Goal: Task Accomplishment & Management: Manage account settings

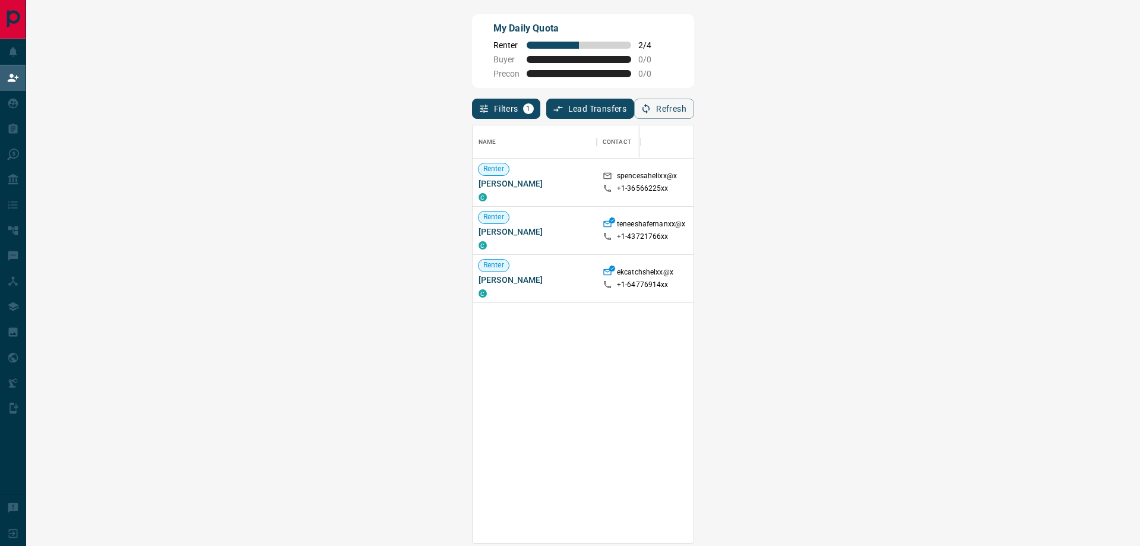
scroll to position [409, 1071]
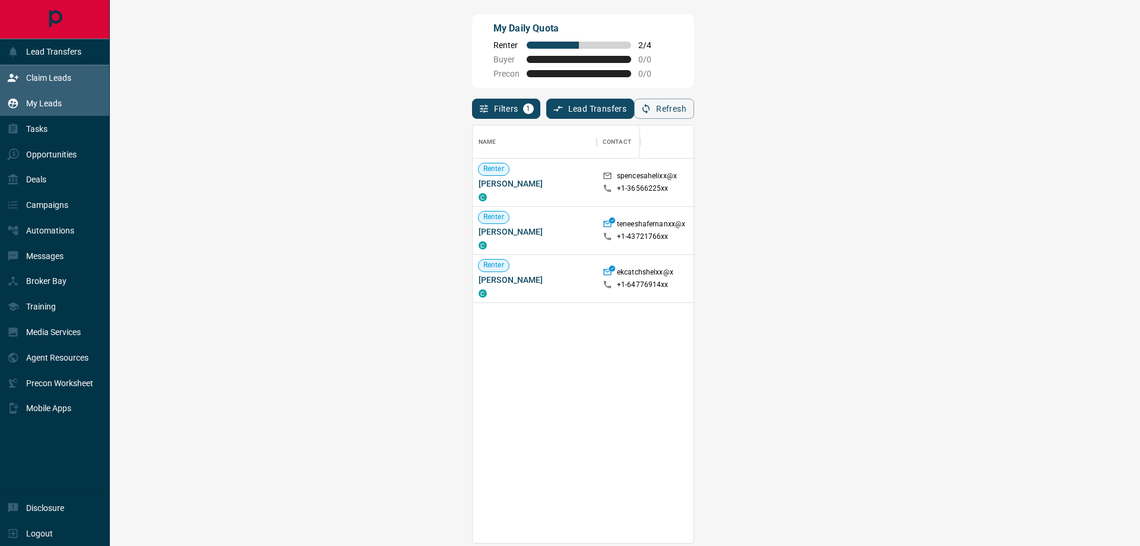
click at [42, 98] on div "My Leads" at bounding box center [34, 104] width 55 height 20
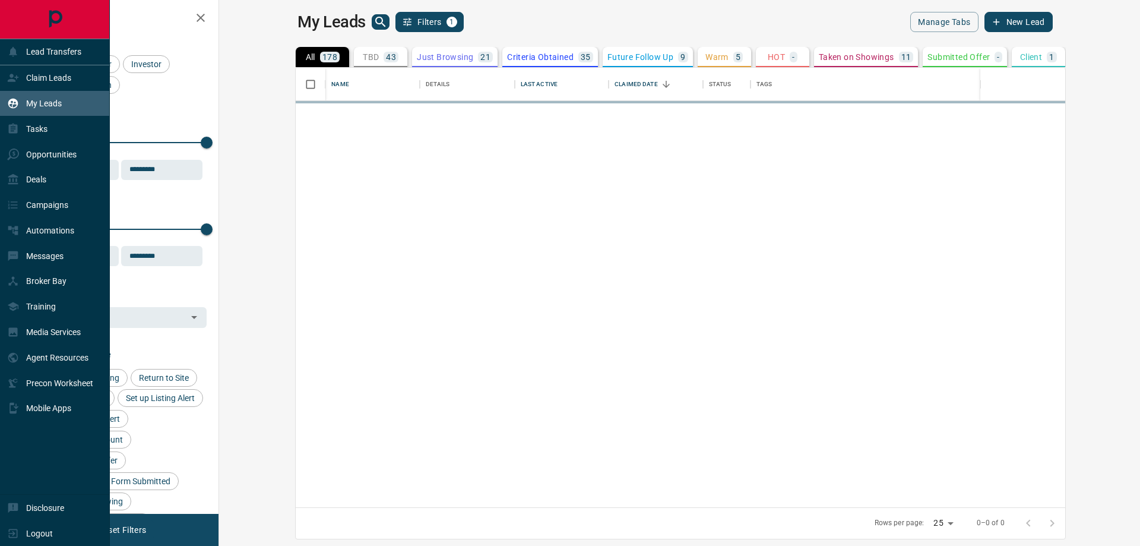
scroll to position [431, 907]
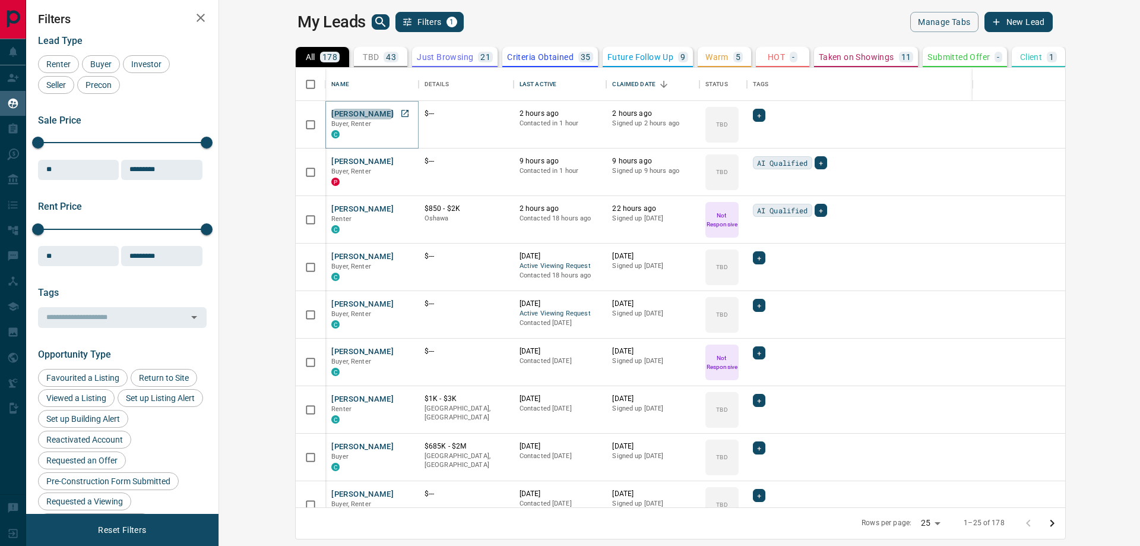
click at [331, 113] on button "[PERSON_NAME]" at bounding box center [362, 114] width 62 height 11
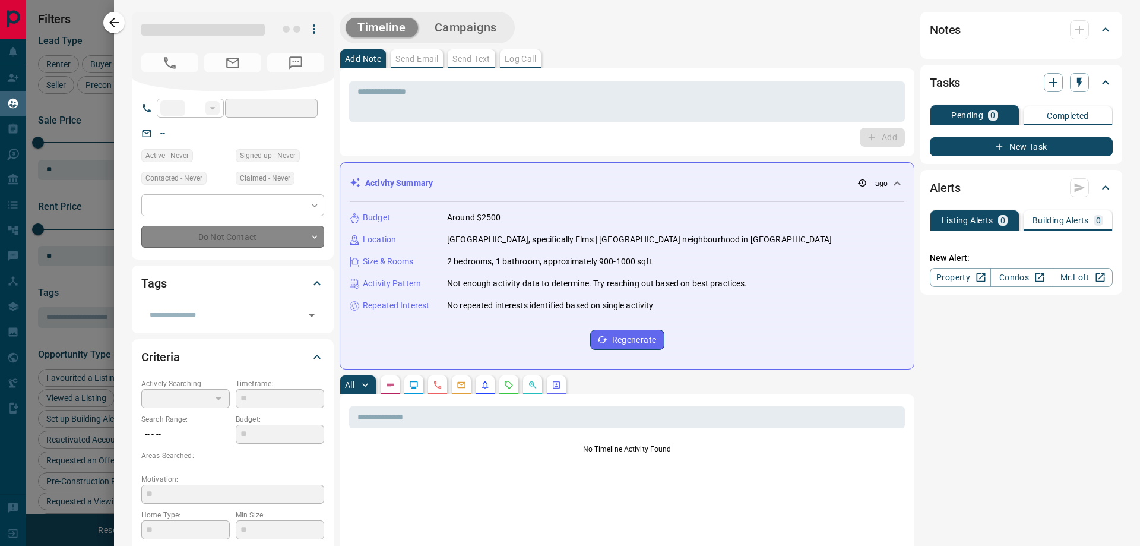
type input "**"
type input "**********"
type input "**"
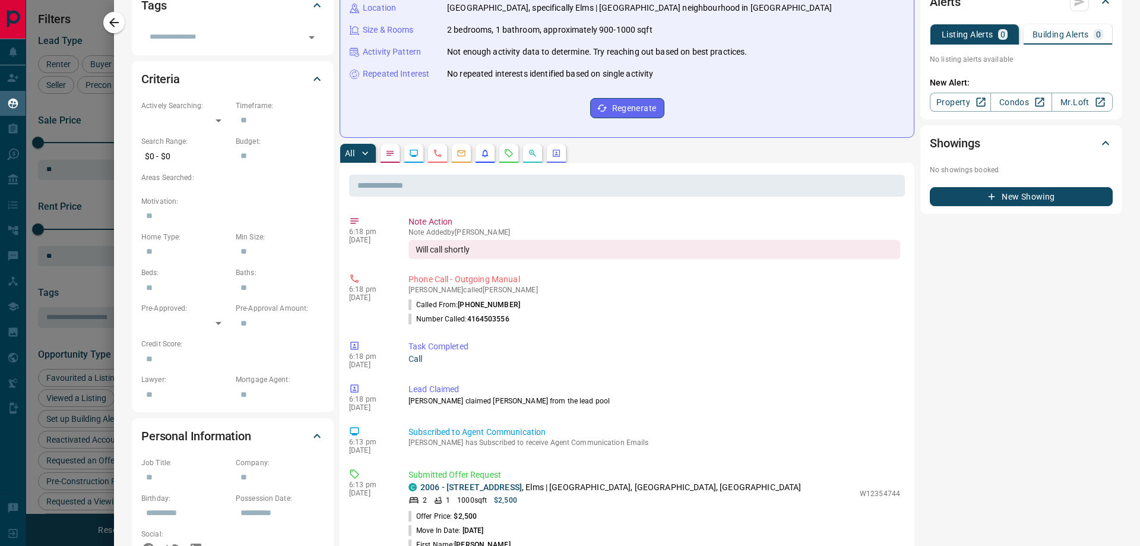
scroll to position [297, 0]
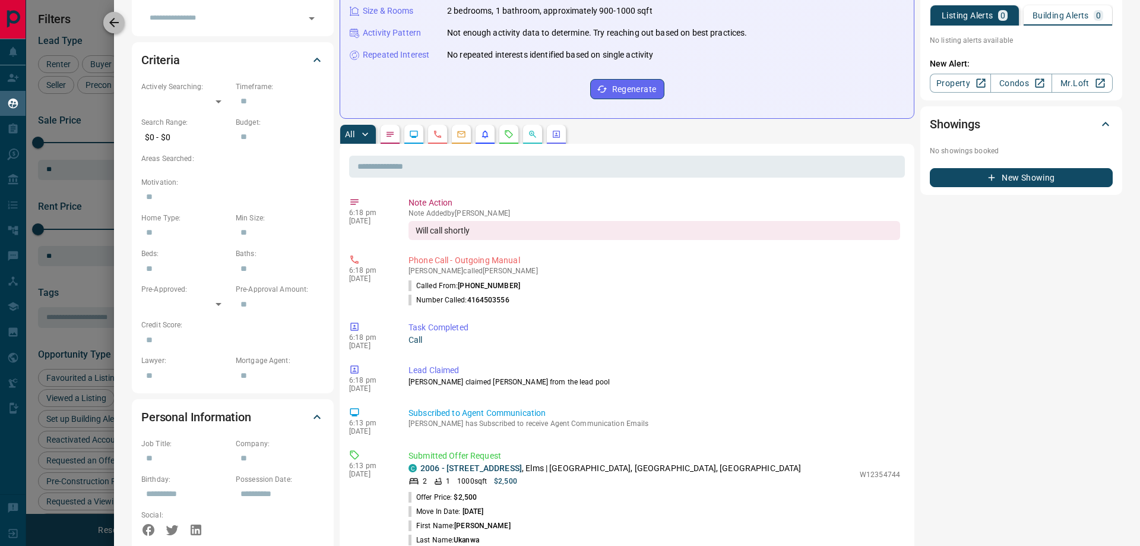
click at [118, 31] on button "button" at bounding box center [113, 22] width 21 height 21
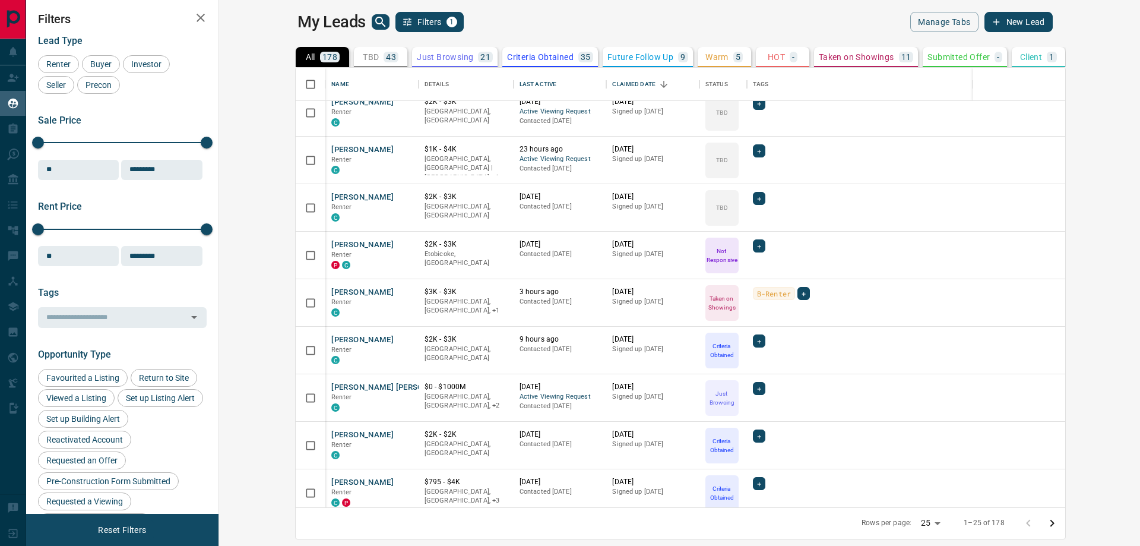
scroll to position [782, 0]
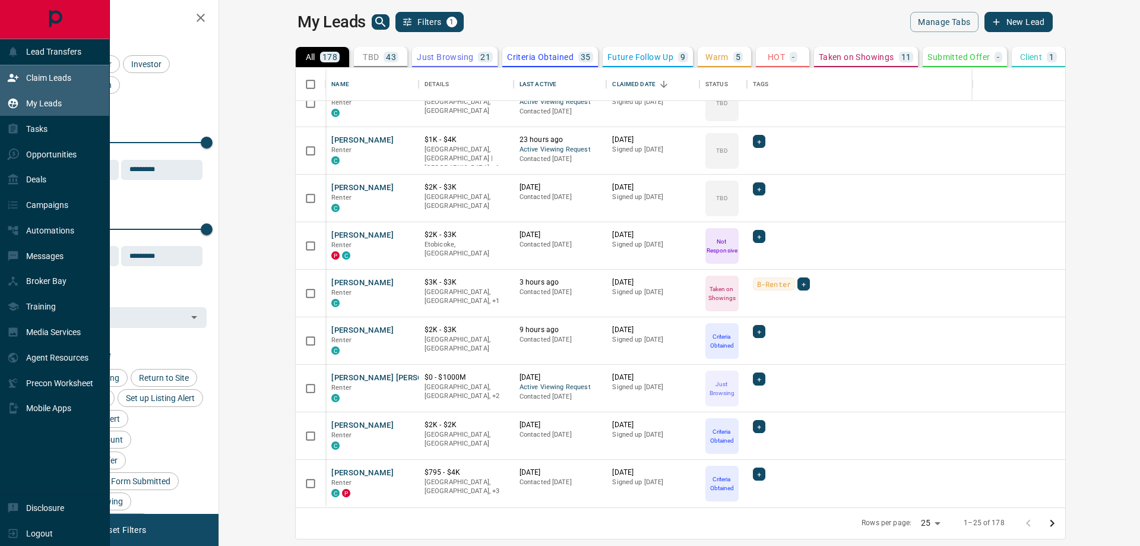
click at [32, 78] on p "Claim Leads" at bounding box center [48, 78] width 45 height 10
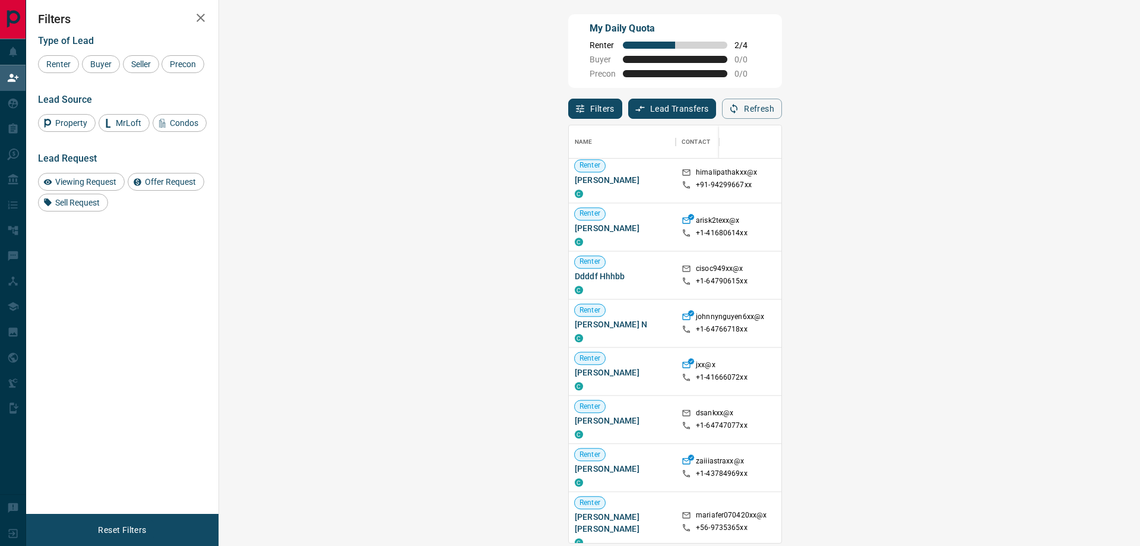
scroll to position [1107, 0]
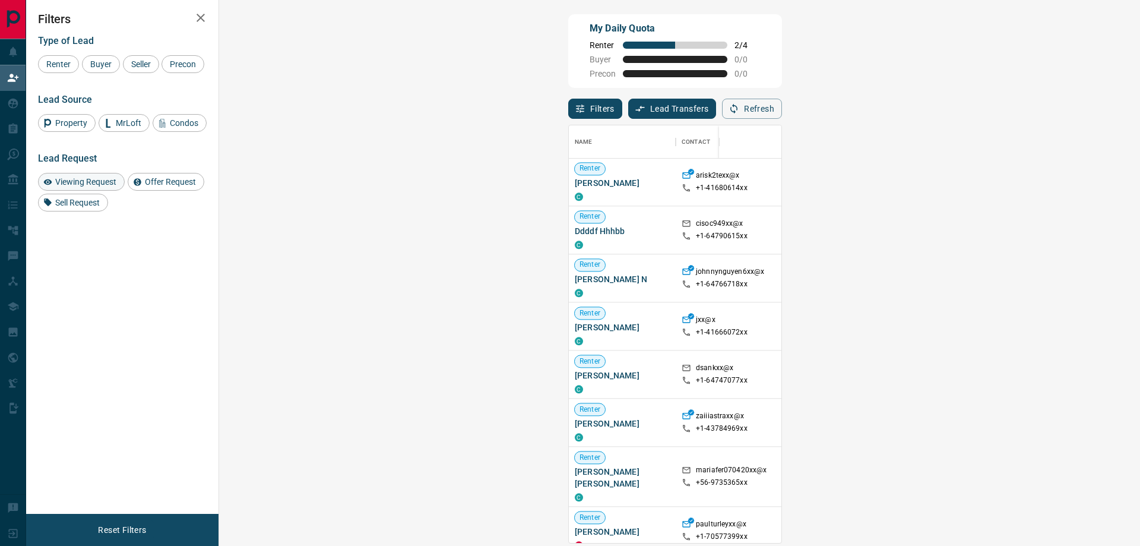
click at [67, 186] on span "Viewing Request" at bounding box center [85, 182] width 69 height 10
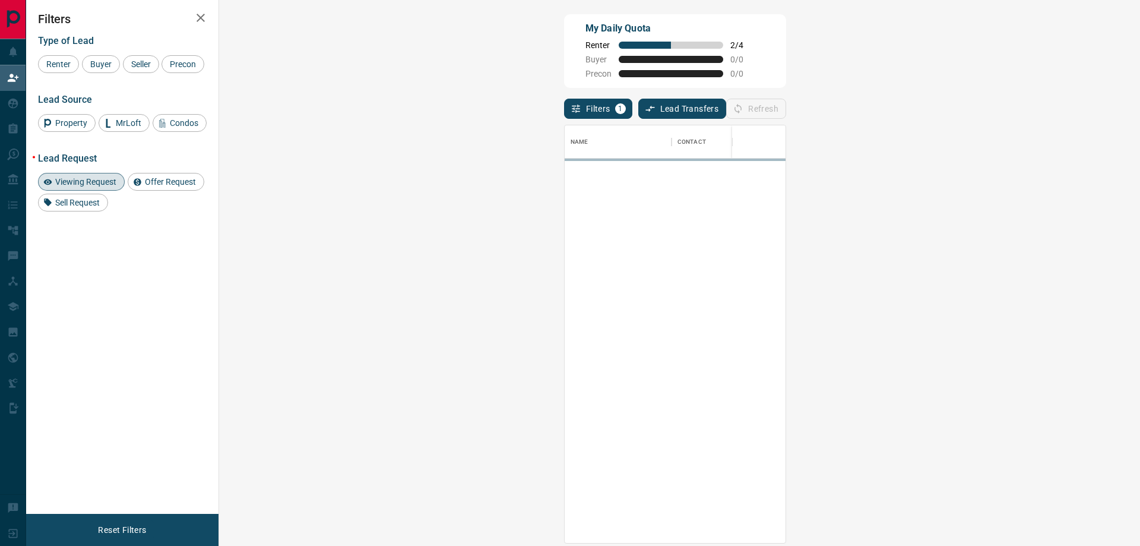
scroll to position [0, 0]
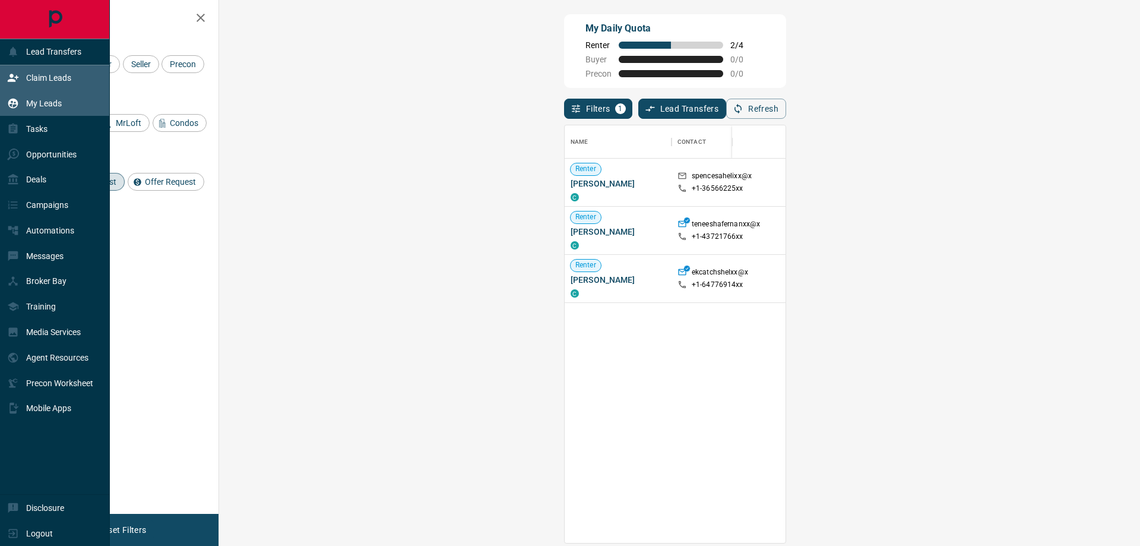
click at [49, 98] on div "My Leads" at bounding box center [34, 104] width 55 height 20
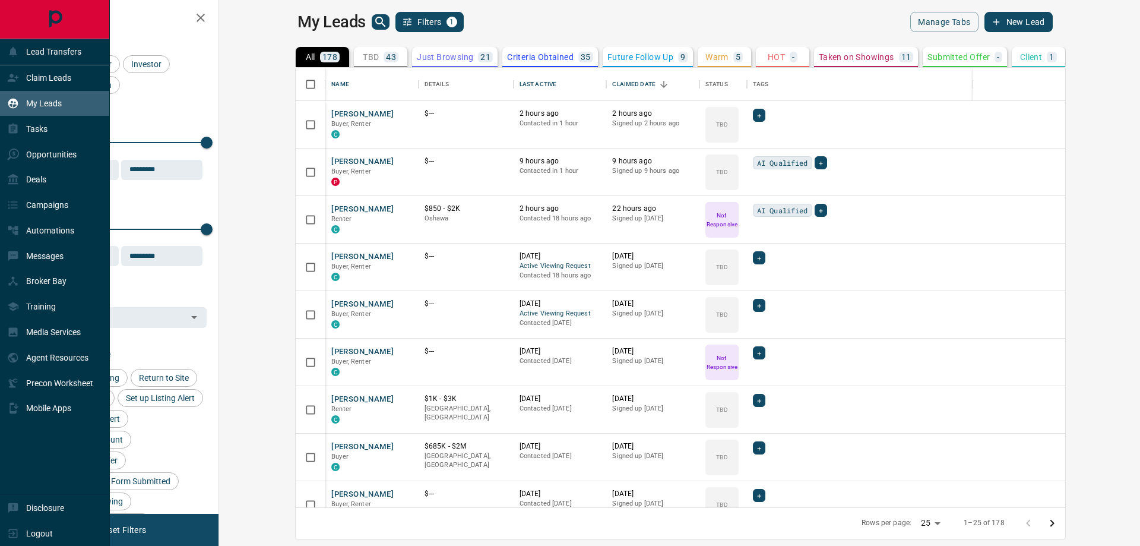
scroll to position [431, 907]
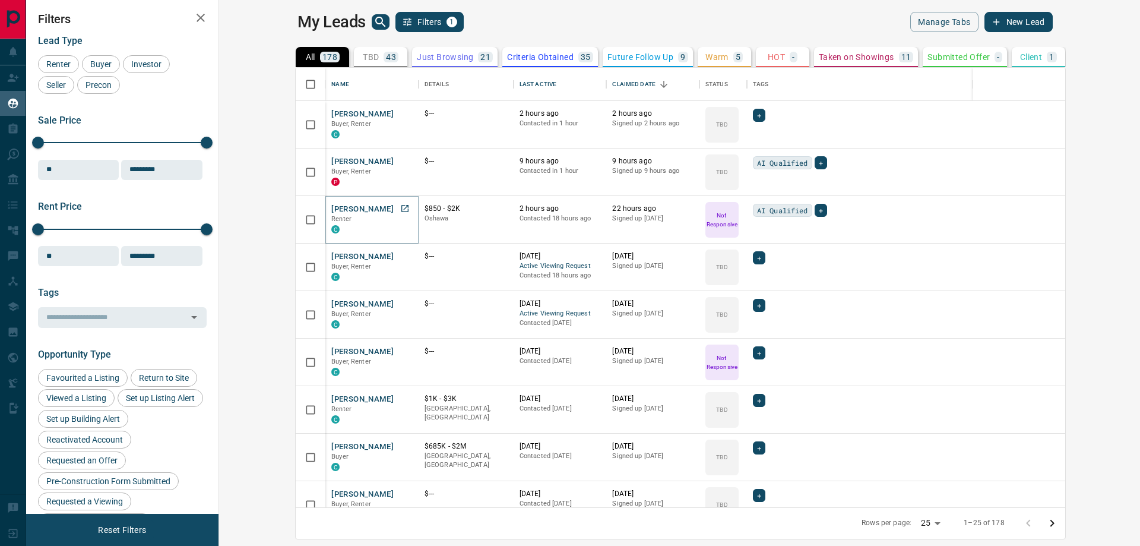
click at [331, 208] on button "[PERSON_NAME]" at bounding box center [362, 209] width 62 height 11
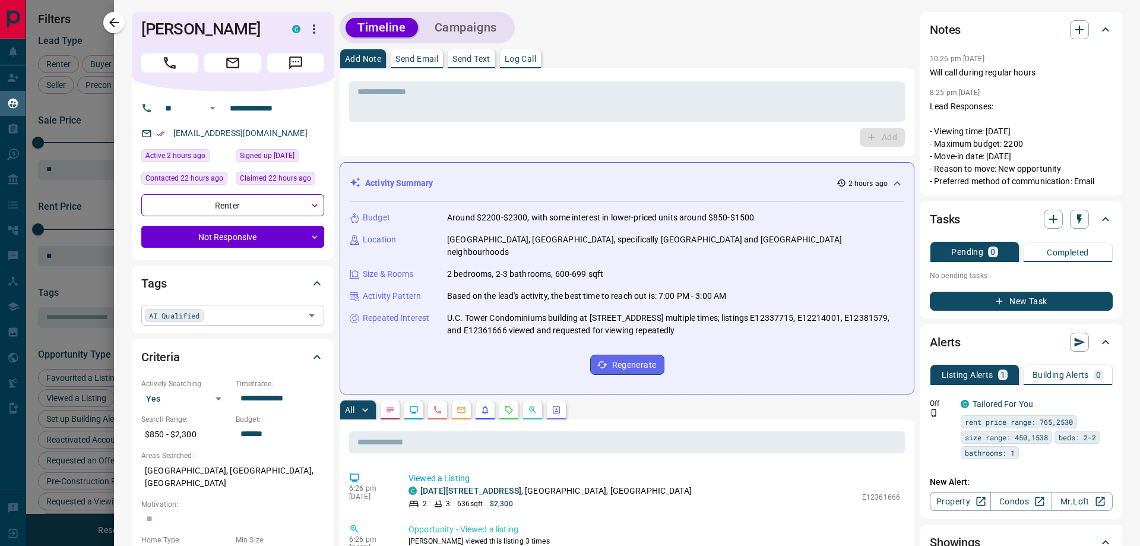
click at [313, 316] on icon "Open" at bounding box center [312, 315] width 14 height 14
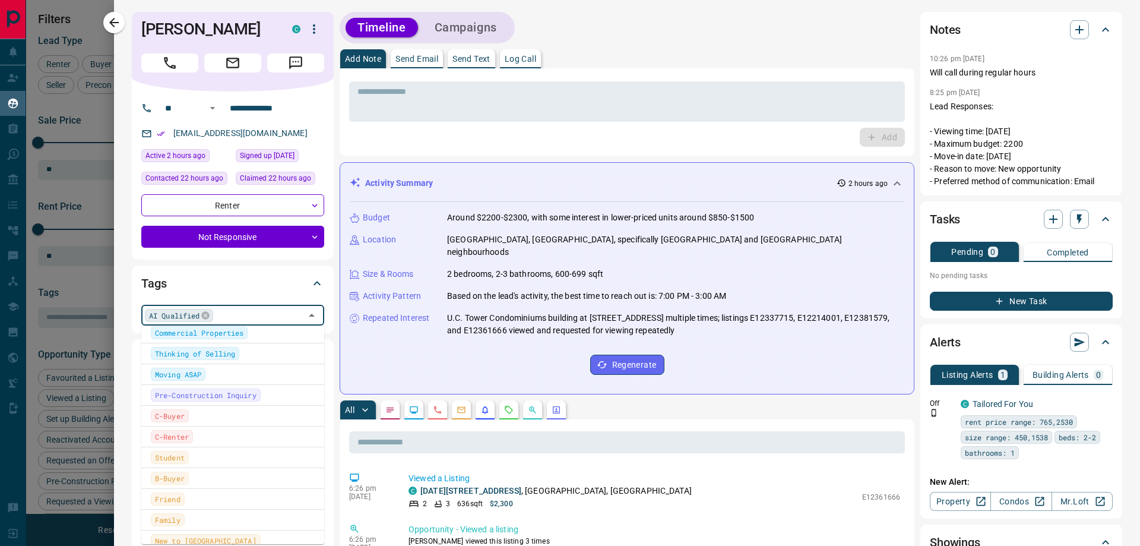
scroll to position [219, 0]
click at [179, 440] on span "C-Renter" at bounding box center [172, 443] width 34 height 12
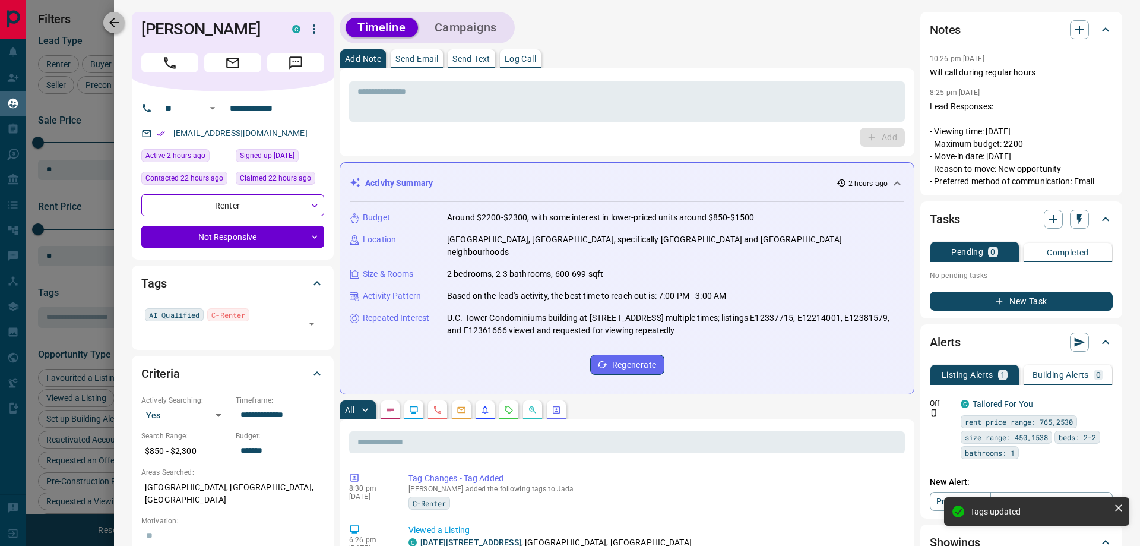
click at [116, 26] on icon "button" at bounding box center [114, 22] width 14 height 14
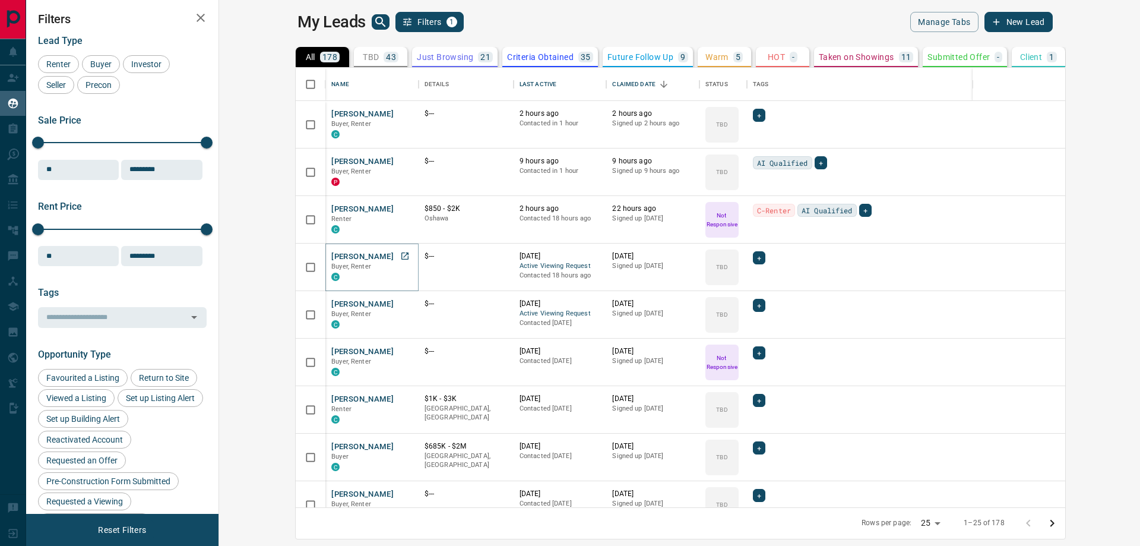
click at [331, 253] on button "[PERSON_NAME]" at bounding box center [362, 256] width 62 height 11
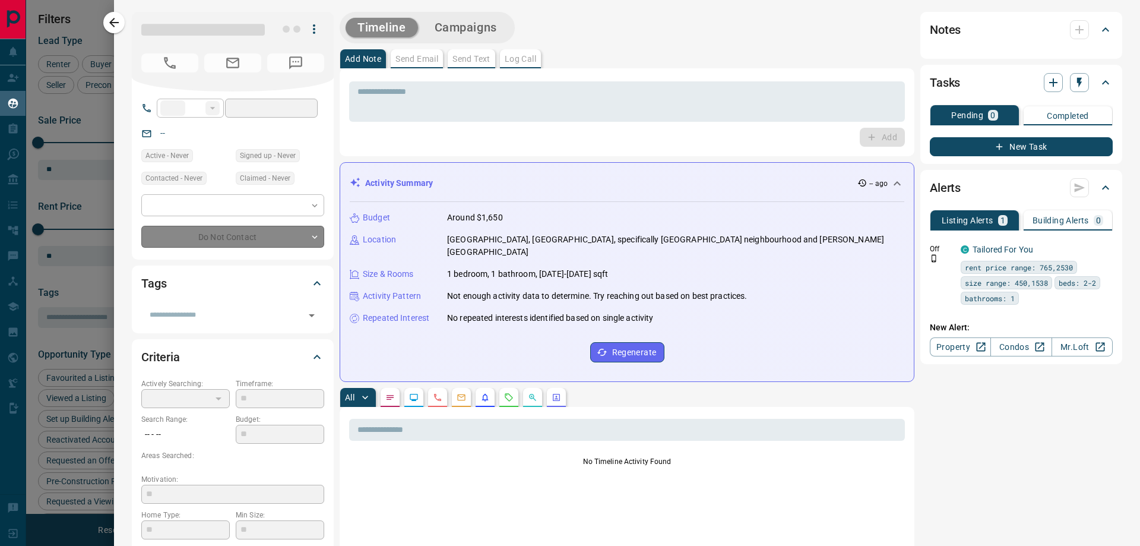
type input "**"
type input "**********"
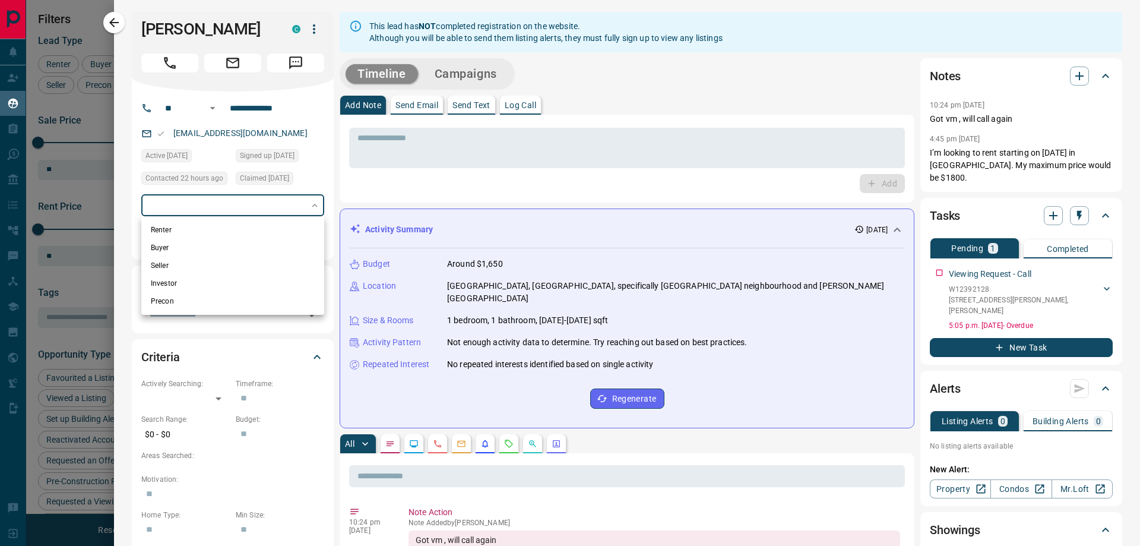
click at [312, 207] on body "Lead Transfers Claim Leads My Leads Tasks Opportunities Deals Campaigns Automat…" at bounding box center [570, 265] width 1140 height 531
click at [126, 215] on div at bounding box center [570, 273] width 1140 height 546
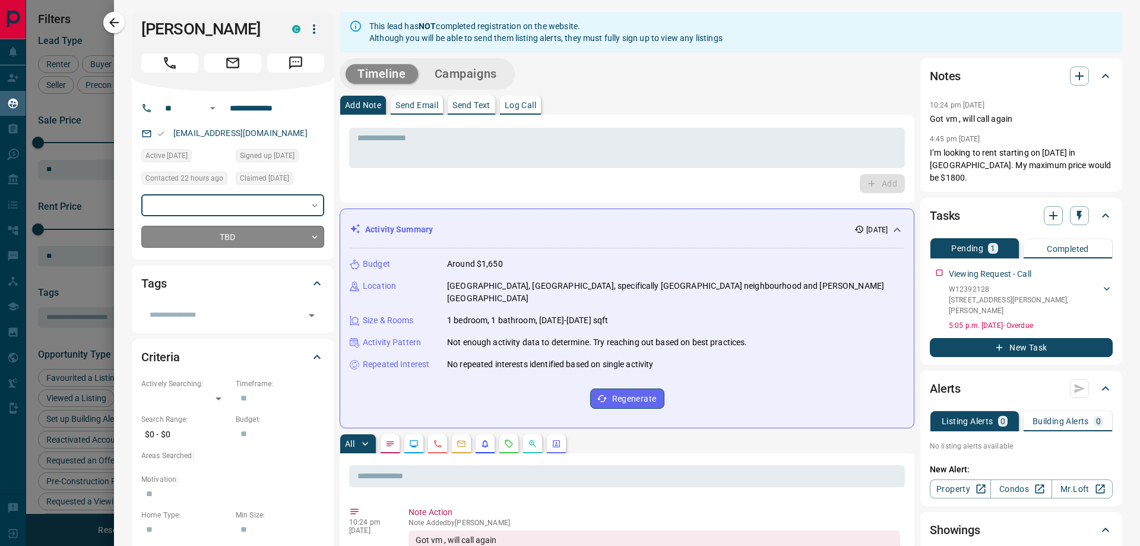
click at [220, 239] on body "Lead Transfers Claim Leads My Leads Tasks Opportunities Deals Campaigns Automat…" at bounding box center [570, 265] width 1140 height 531
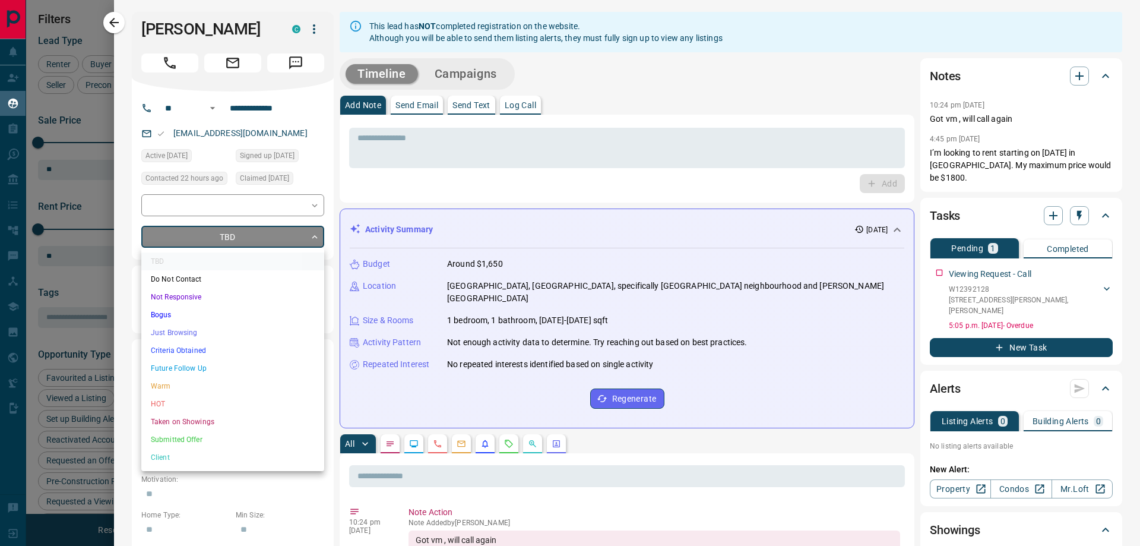
click at [206, 301] on li "Not Responsive" at bounding box center [232, 297] width 183 height 18
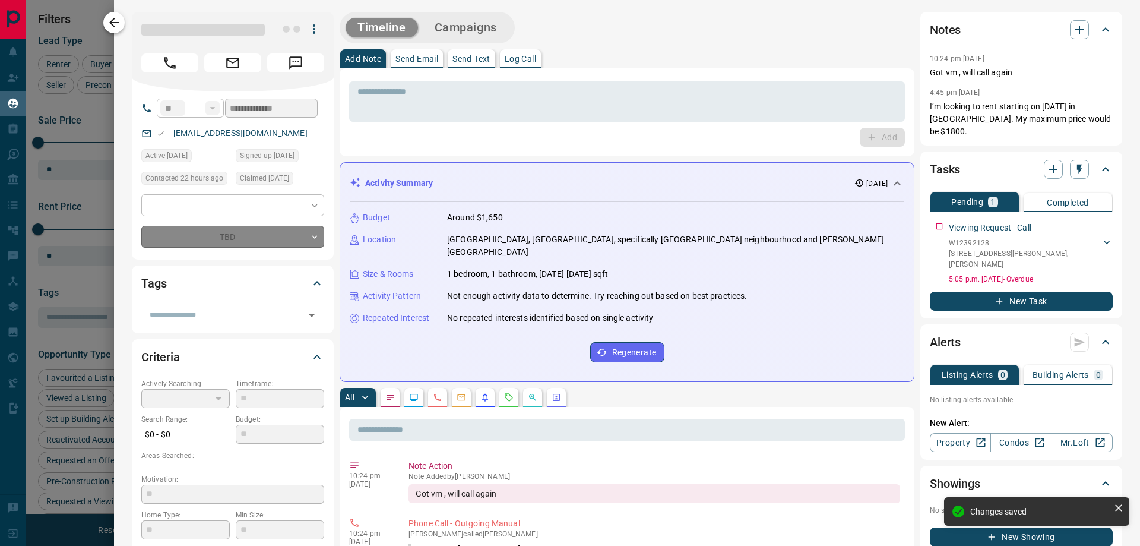
type input "*"
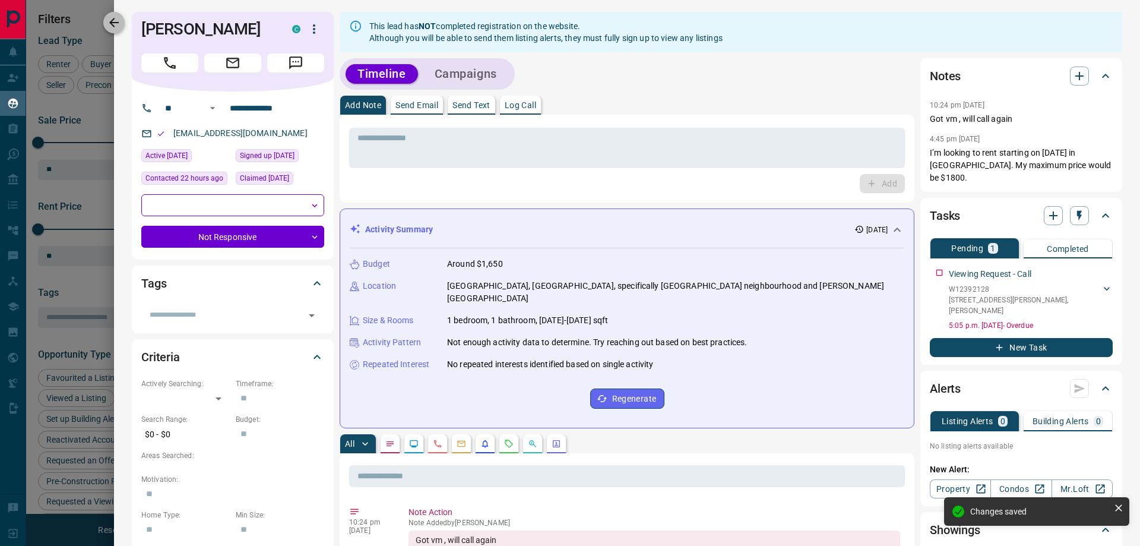
click at [112, 30] on button "button" at bounding box center [113, 22] width 21 height 21
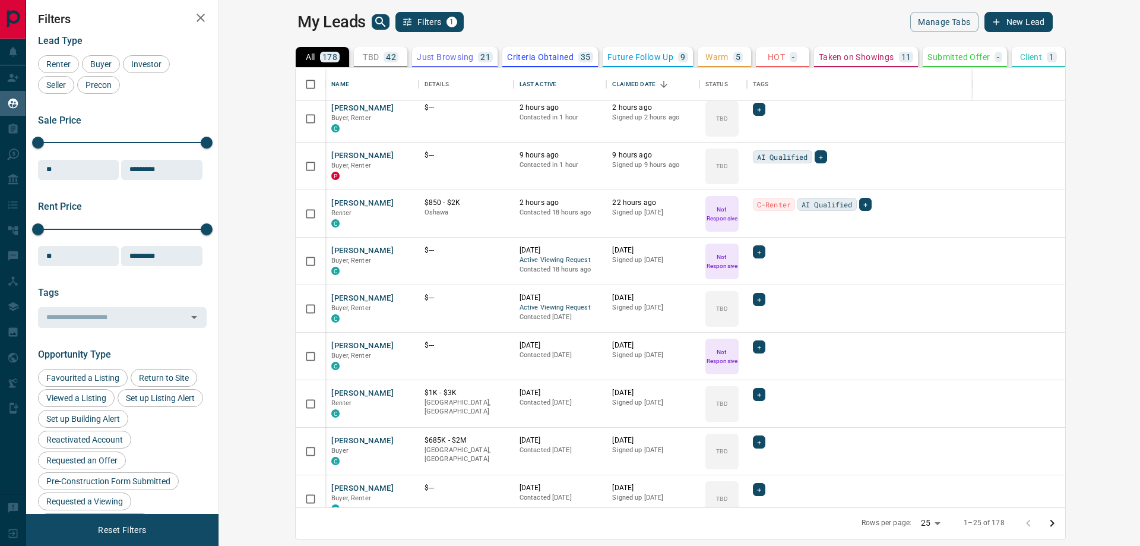
scroll to position [0, 0]
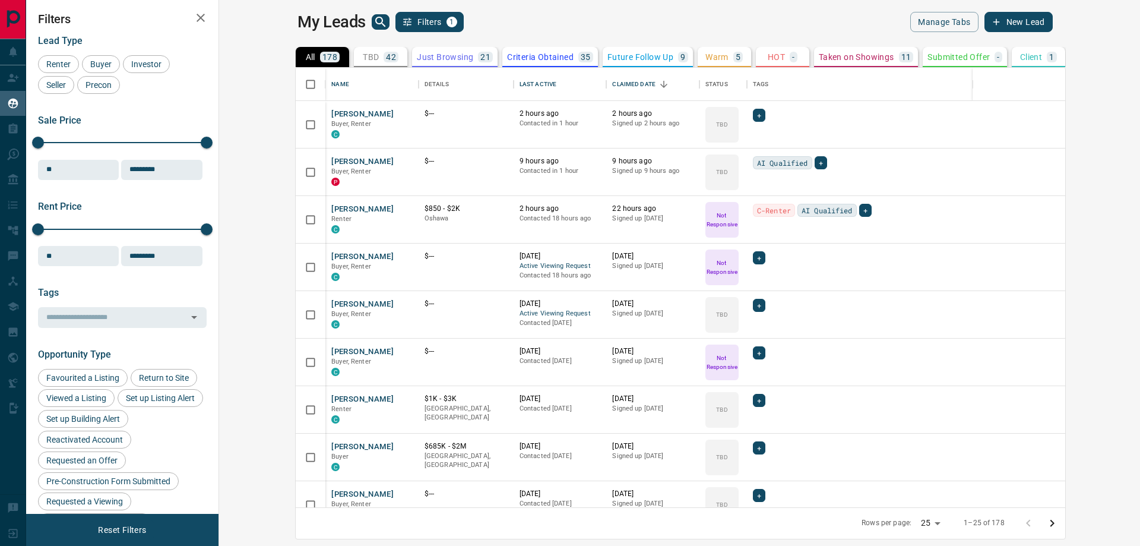
click at [819, 59] on p "Taken on Showings" at bounding box center [856, 57] width 75 height 8
